Goal: Navigation & Orientation: Find specific page/section

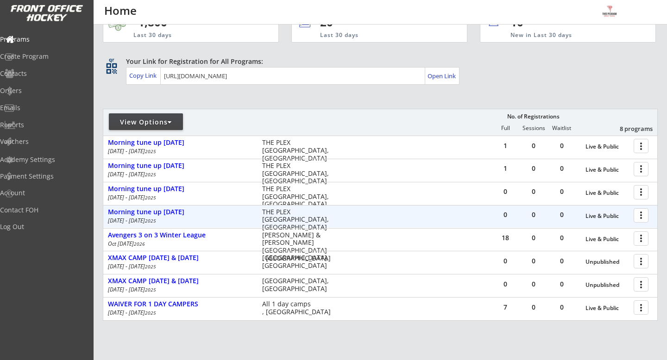
scroll to position [31, 0]
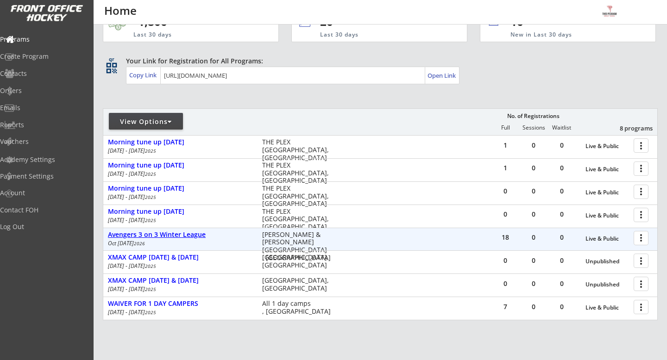
click at [182, 235] on div "Avengers 3 on 3 Winter League" at bounding box center [180, 235] width 144 height 8
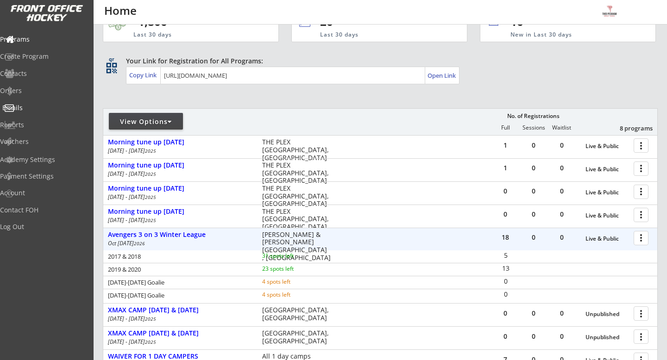
click at [43, 111] on div "Emails" at bounding box center [43, 108] width 83 height 6
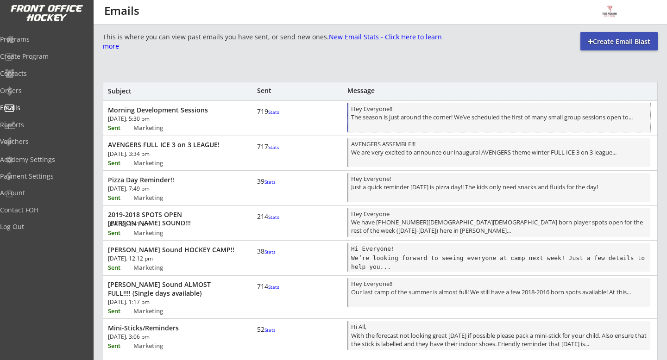
click at [412, 120] on div "Hey Everyone!! The season is just around the corner! We’ve scheduled the first …" at bounding box center [499, 118] width 296 height 27
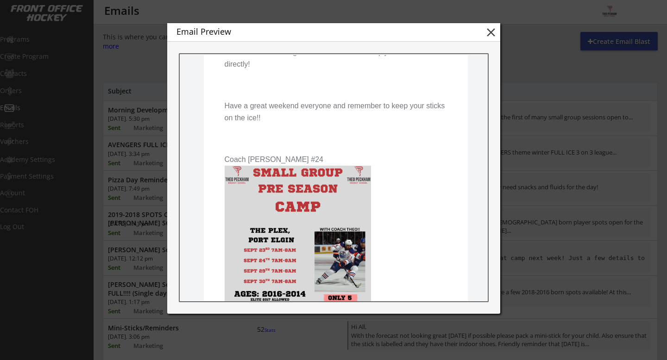
scroll to position [273, 0]
click at [484, 37] on button "close" at bounding box center [491, 32] width 14 height 14
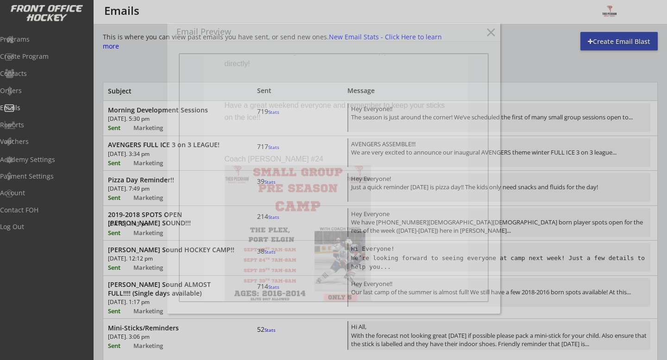
scroll to position [0, 0]
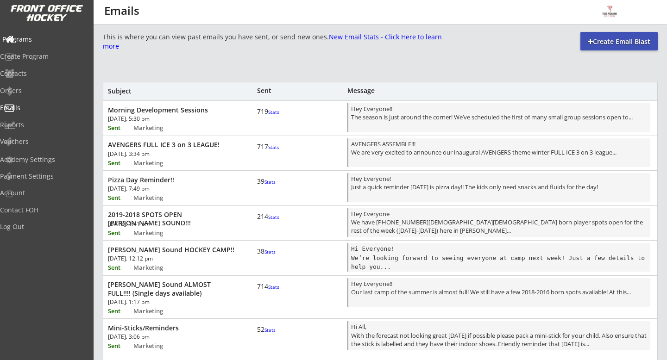
click at [47, 45] on div "Programs" at bounding box center [44, 40] width 88 height 16
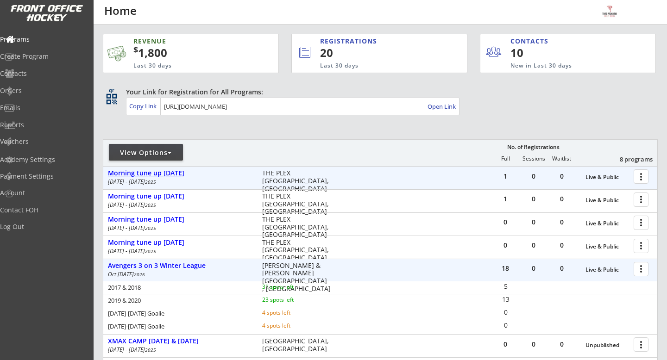
click at [175, 170] on div "Morning tune up [DATE]" at bounding box center [180, 173] width 144 height 8
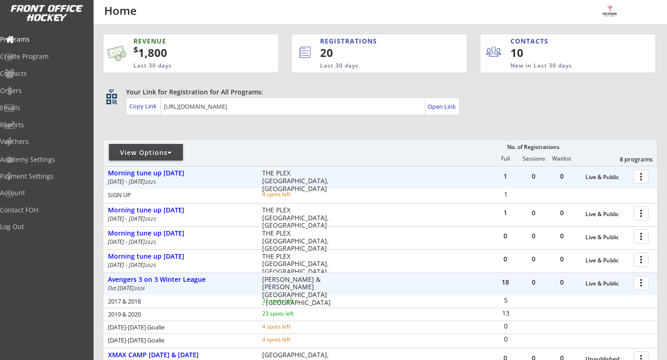
click at [643, 174] on div at bounding box center [642, 176] width 16 height 16
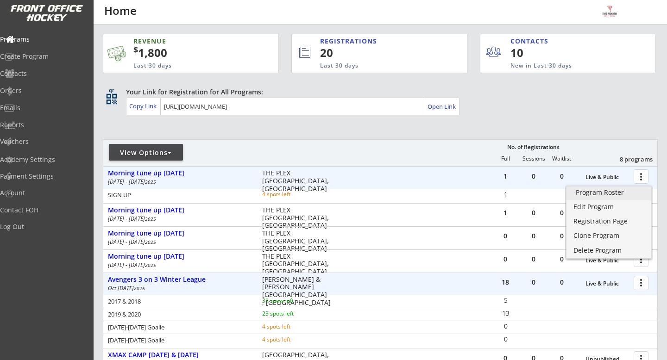
click at [638, 187] on link "Program Roster" at bounding box center [608, 194] width 85 height 14
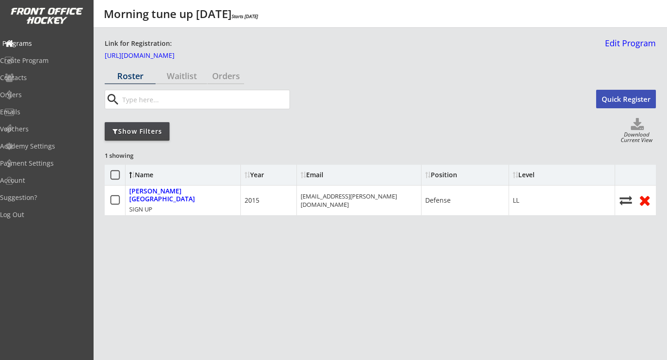
click at [62, 45] on div "Programs" at bounding box center [43, 43] width 83 height 6
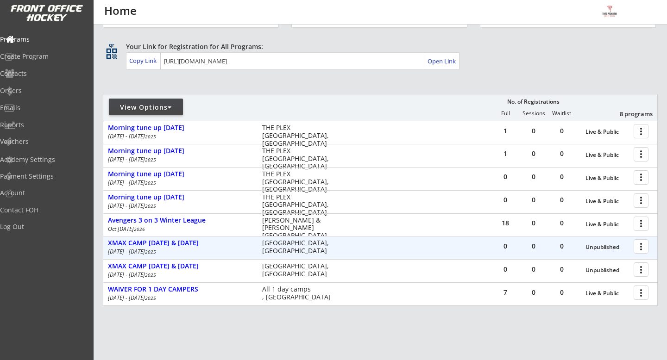
scroll to position [46, 0]
click at [194, 243] on div "XMAX CAMP [DATE] & [DATE]" at bounding box center [180, 242] width 144 height 8
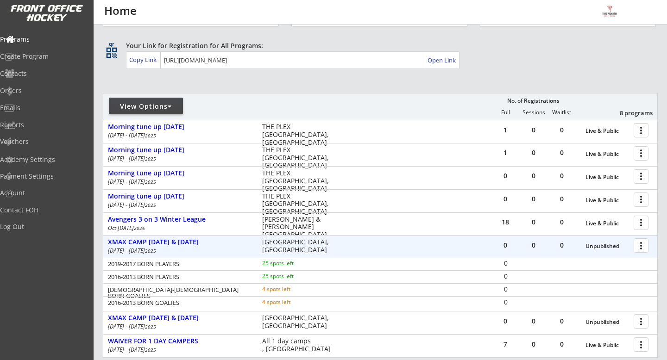
click at [194, 243] on div "XMAX CAMP [DATE] & [DATE]" at bounding box center [180, 242] width 144 height 8
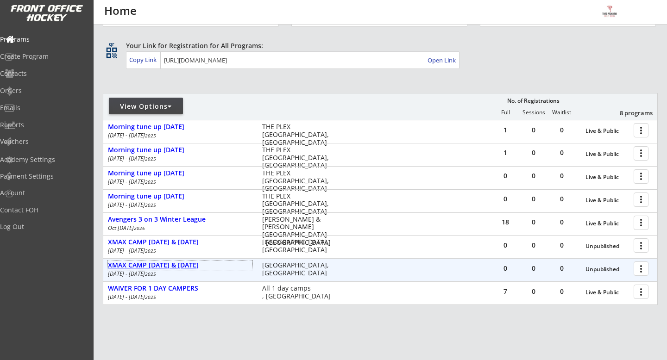
click at [198, 264] on div "XMAX CAMP [DATE] & [DATE]" at bounding box center [180, 266] width 144 height 8
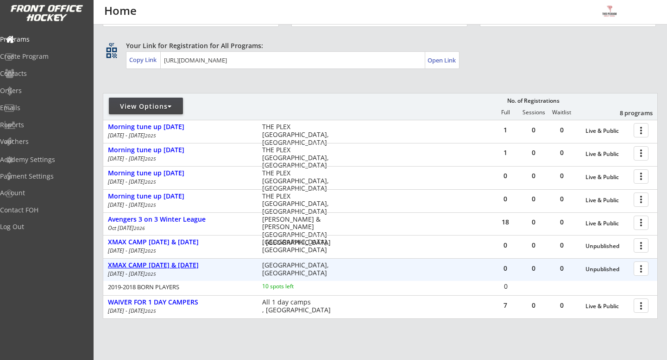
click at [198, 264] on div "XMAX CAMP [DATE] & [DATE]" at bounding box center [180, 266] width 144 height 8
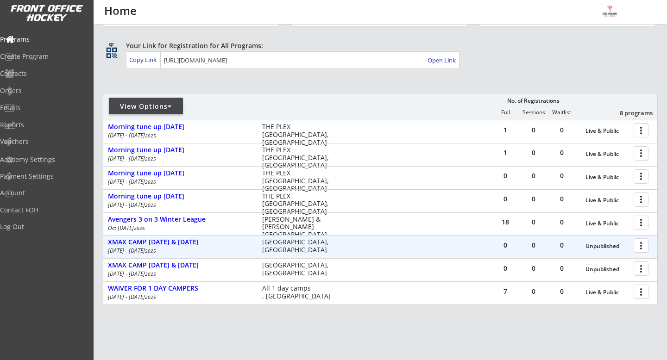
click at [201, 246] on div "XMAX CAMP [DATE] & [DATE]" at bounding box center [180, 242] width 144 height 8
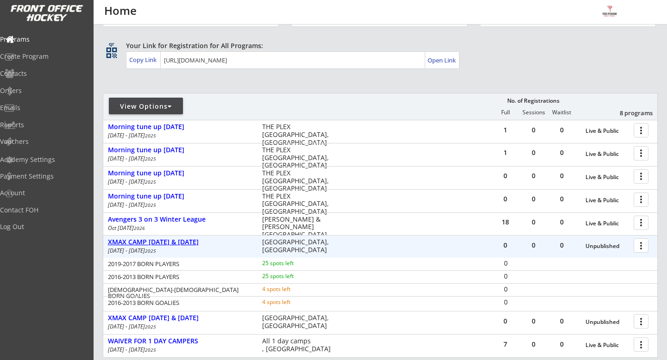
click at [201, 245] on div "XMAX CAMP [DATE] & [DATE]" at bounding box center [180, 242] width 144 height 8
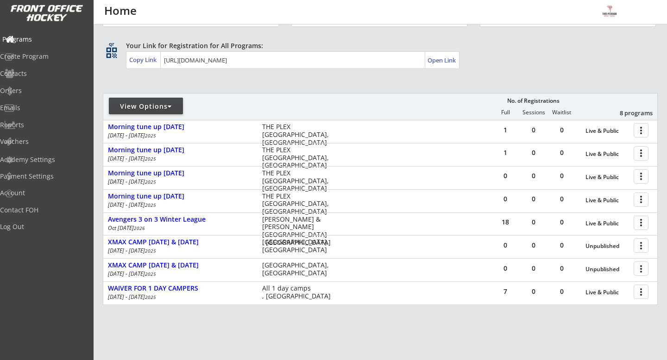
click at [60, 32] on div "Programs" at bounding box center [44, 40] width 88 height 16
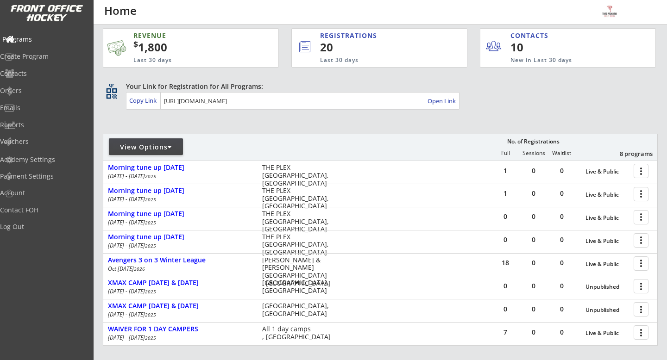
scroll to position [0, 0]
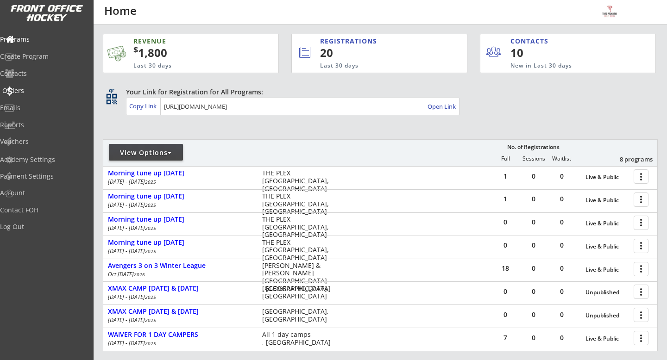
click at [50, 95] on div "Orders" at bounding box center [44, 91] width 88 height 16
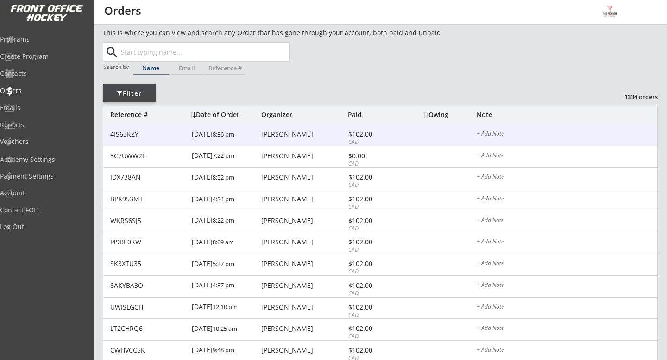
click at [303, 131] on div "Nathan Stam" at bounding box center [303, 134] width 84 height 6
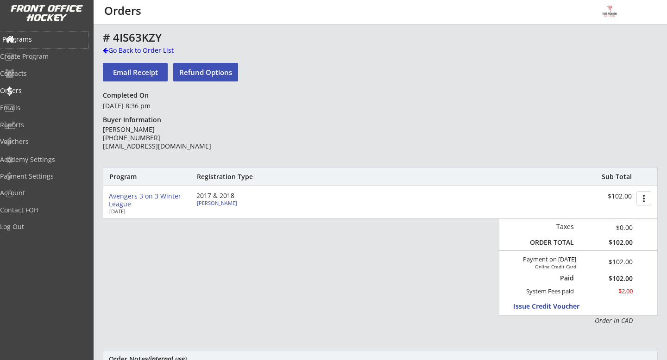
click at [40, 40] on div "Programs" at bounding box center [43, 39] width 83 height 6
